Goal: Find specific page/section: Find specific page/section

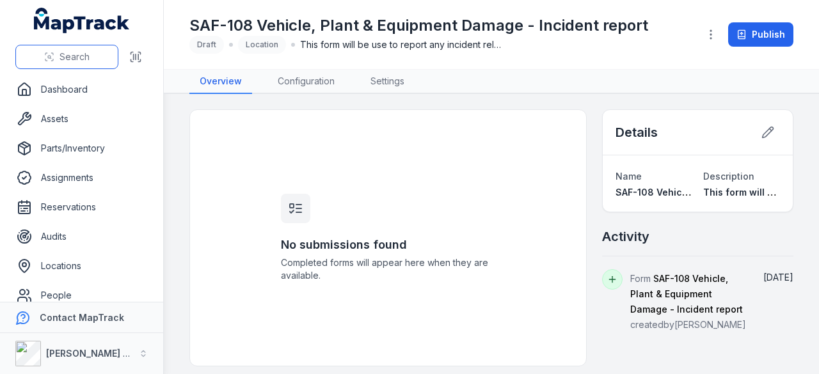
click at [90, 54] on button "Search" at bounding box center [66, 57] width 103 height 24
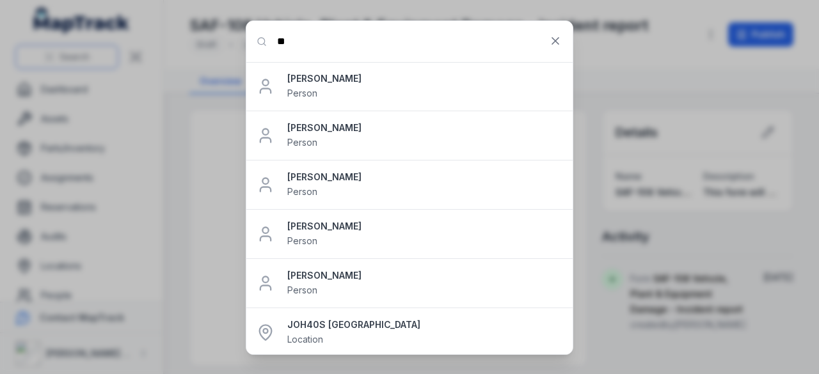
type input "*"
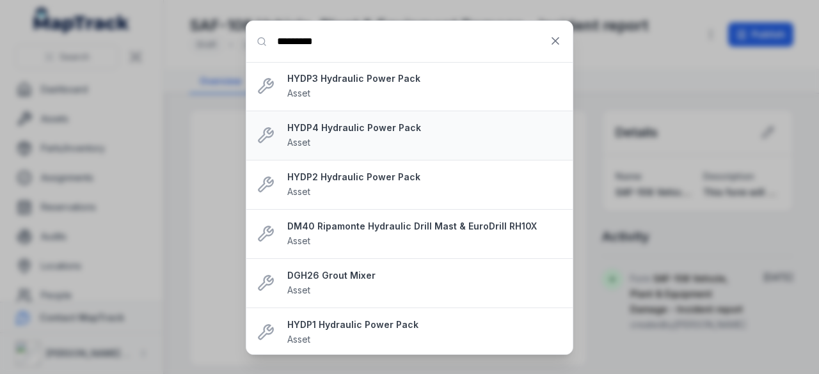
type input "*********"
click at [363, 135] on div "HYDP4 Hydraulic Power Pack Asset" at bounding box center [424, 136] width 275 height 28
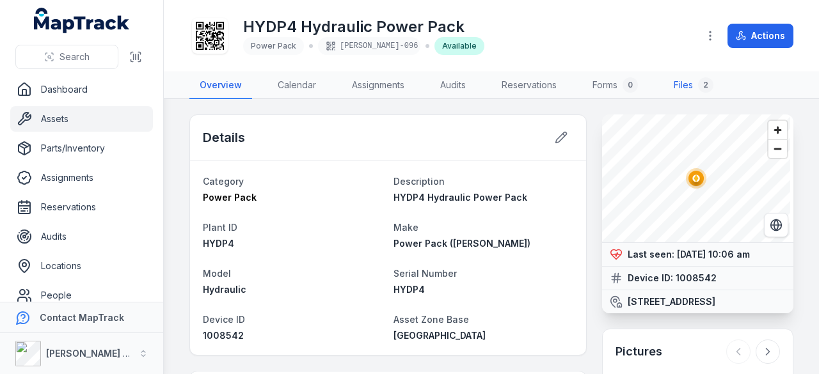
click at [700, 87] on link "Files 2" at bounding box center [694, 85] width 60 height 27
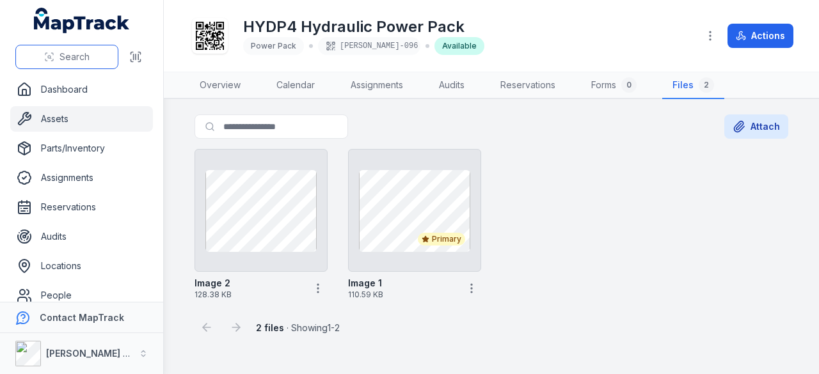
click at [74, 54] on span "Search" at bounding box center [75, 57] width 30 height 13
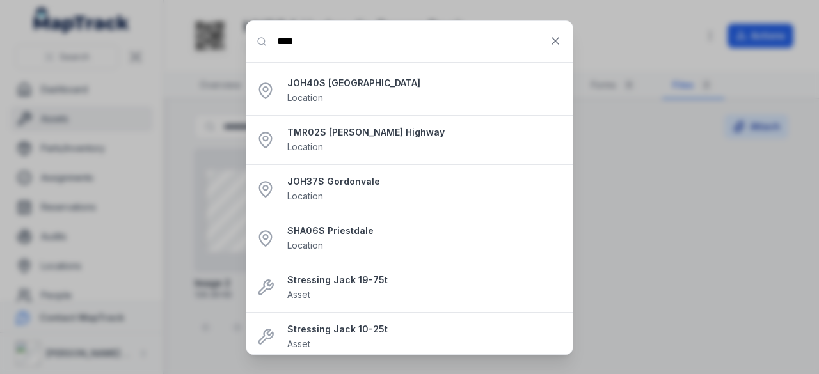
scroll to position [243, 0]
type input "****"
click at [337, 277] on strong "Stressing Jack 19-75t" at bounding box center [424, 279] width 275 height 13
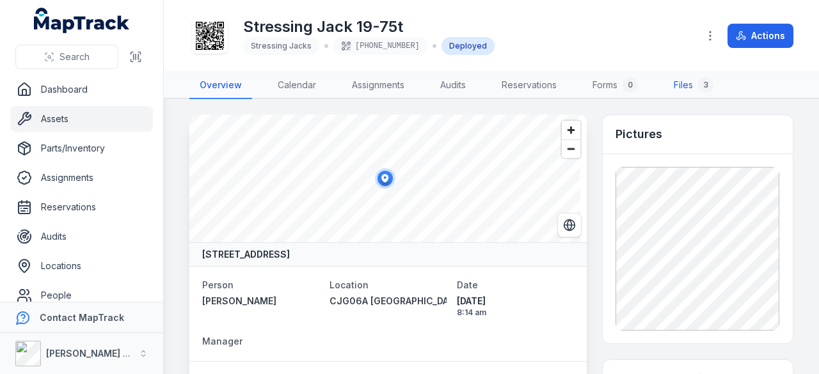
click at [686, 83] on link "Files 3" at bounding box center [694, 85] width 60 height 27
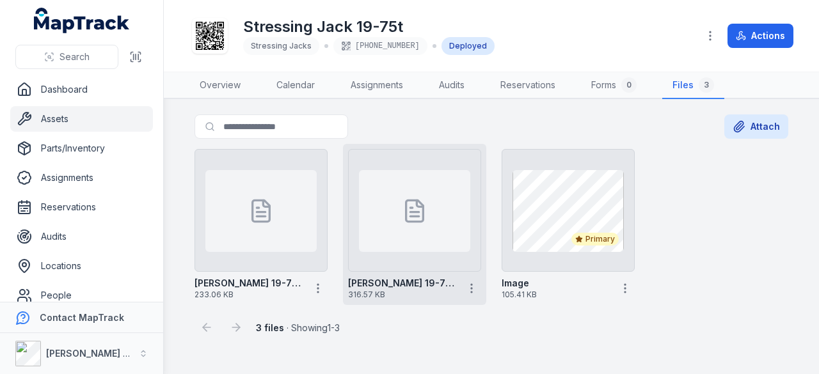
click at [433, 212] on div at bounding box center [414, 211] width 111 height 82
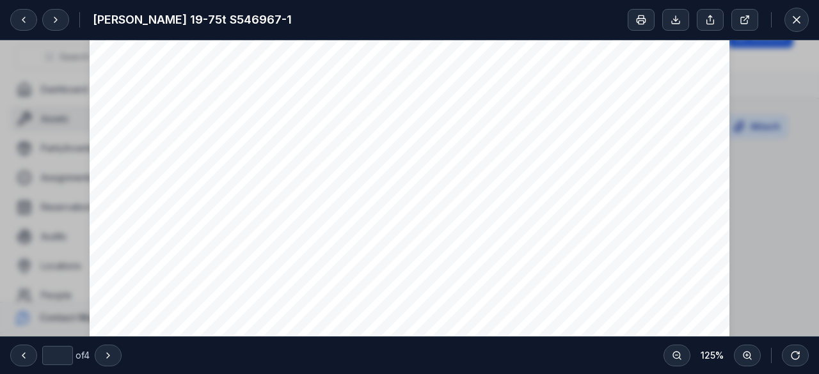
scroll to position [972, 0]
type input "*"
click at [799, 21] on icon at bounding box center [797, 20] width 6 height 6
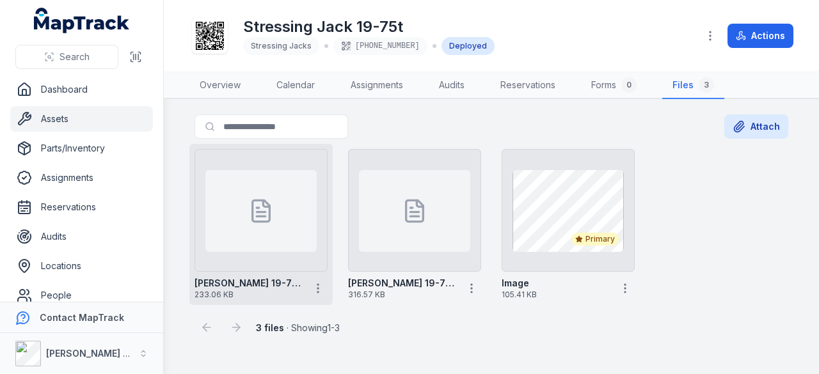
click at [260, 212] on icon at bounding box center [261, 212] width 8 height 0
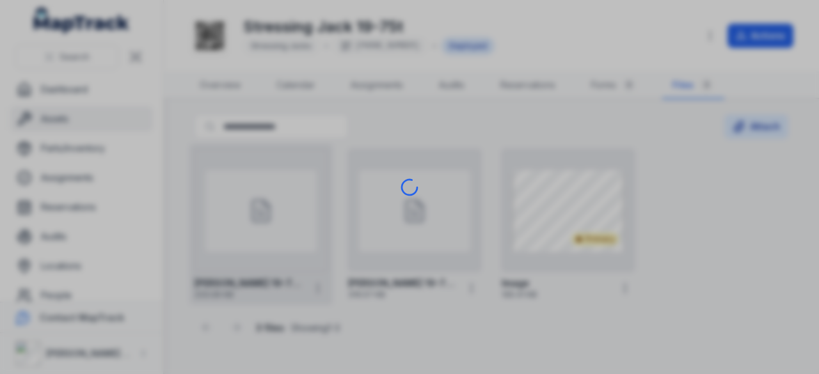
click at [260, 211] on div at bounding box center [409, 187] width 819 height 374
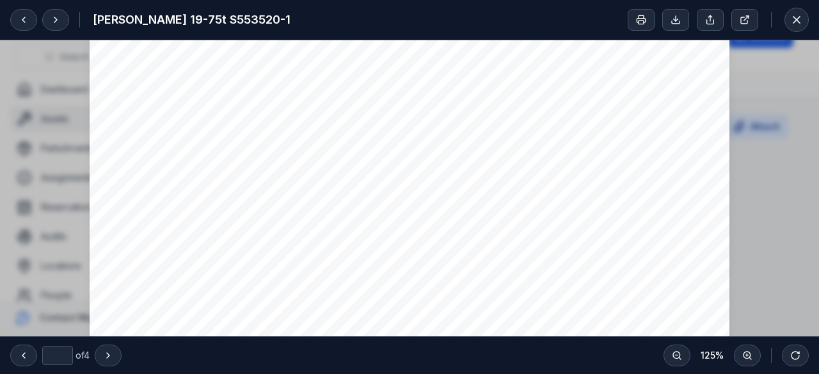
scroll to position [434, 0]
type input "*"
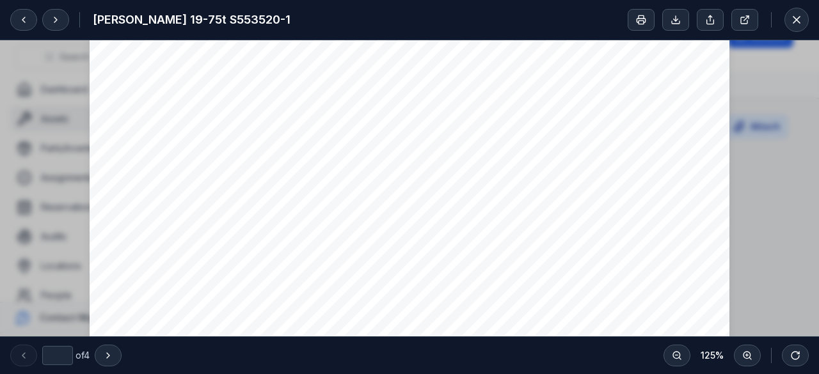
click at [796, 22] on icon at bounding box center [796, 19] width 13 height 13
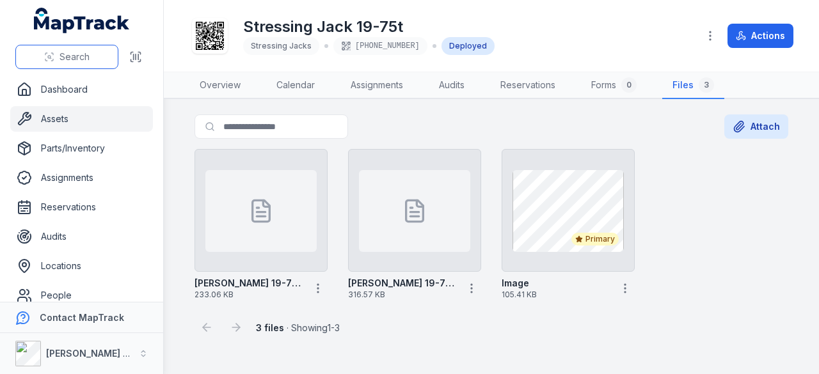
click at [74, 52] on span "Search" at bounding box center [75, 57] width 30 height 13
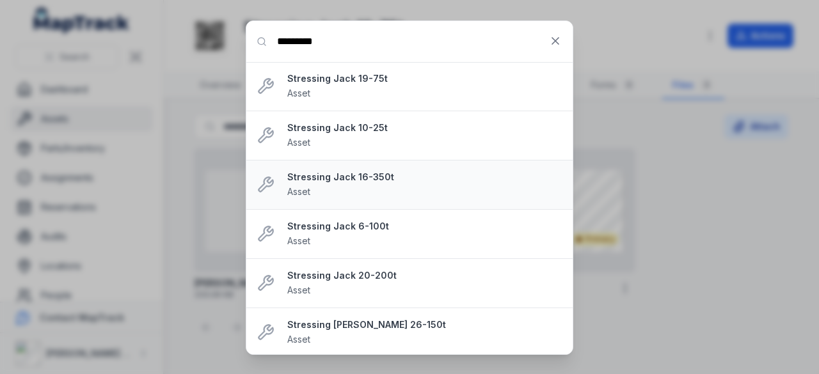
type input "*********"
click at [343, 185] on div "Stressing Jack 16-350t Asset" at bounding box center [424, 185] width 275 height 28
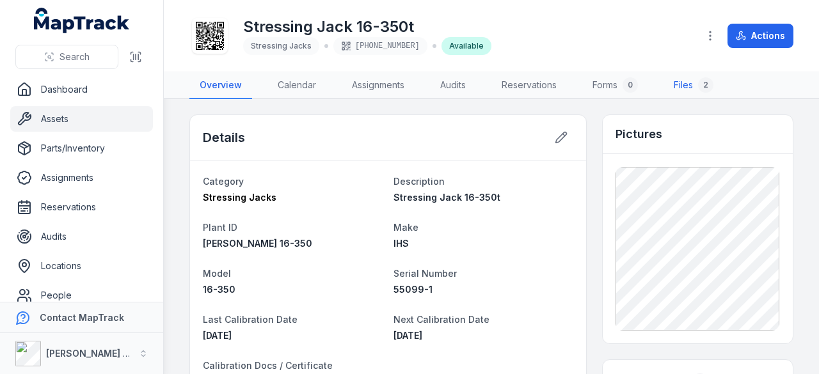
click at [685, 85] on link "Files 2" at bounding box center [694, 85] width 60 height 27
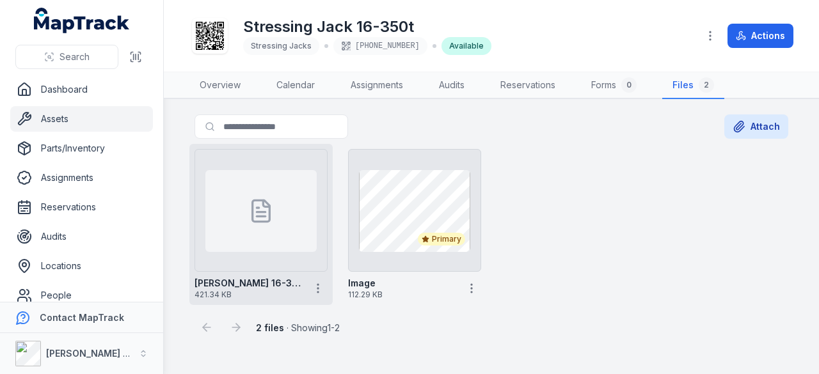
click at [261, 220] on icon at bounding box center [261, 210] width 17 height 21
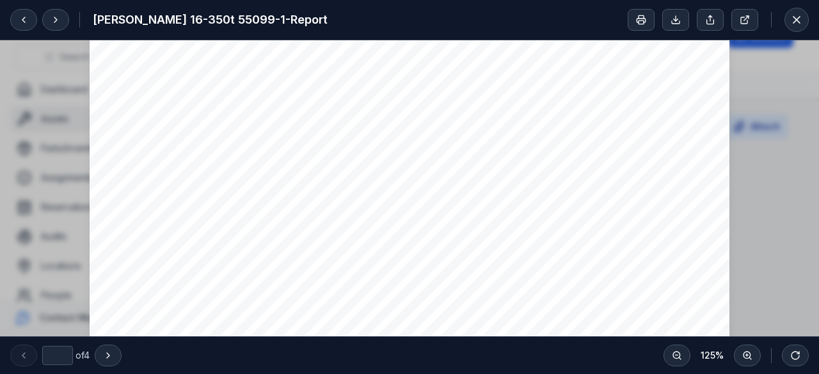
type input "*"
click at [800, 15] on icon at bounding box center [796, 19] width 13 height 13
